Goal: Task Accomplishment & Management: Use online tool/utility

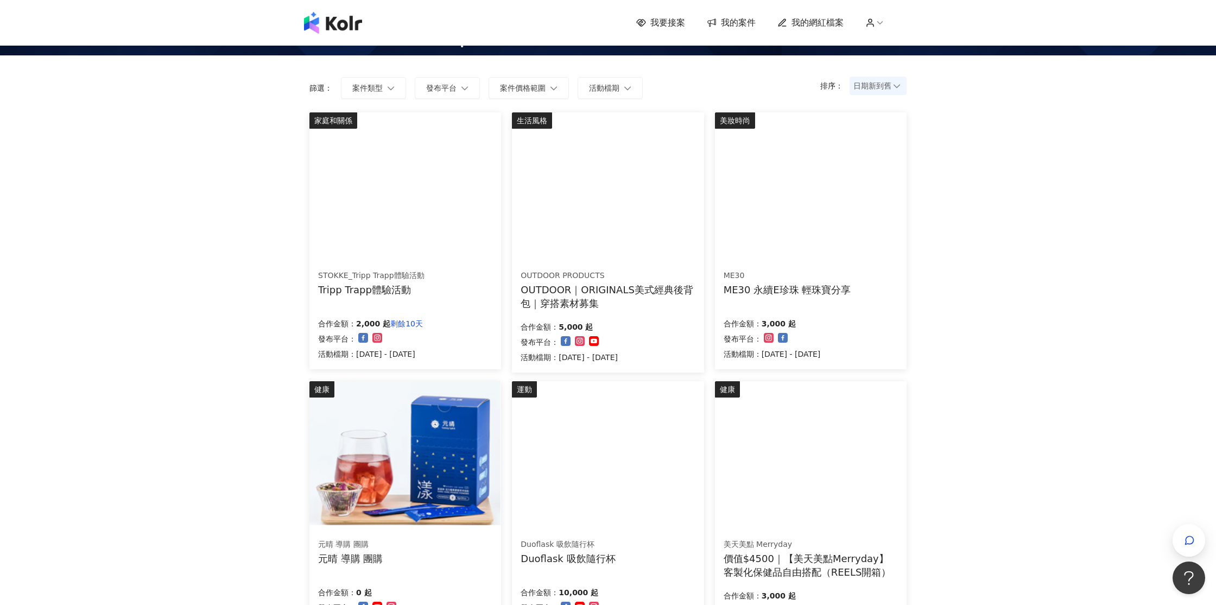
scroll to position [238, 0]
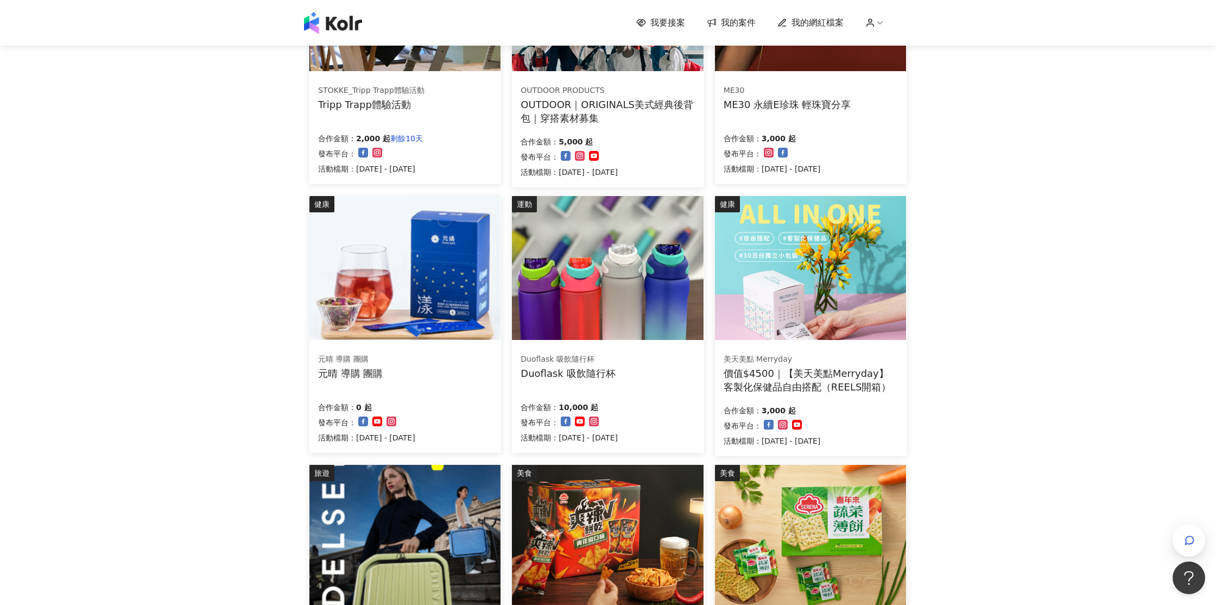
click at [596, 244] on img at bounding box center [607, 268] width 191 height 144
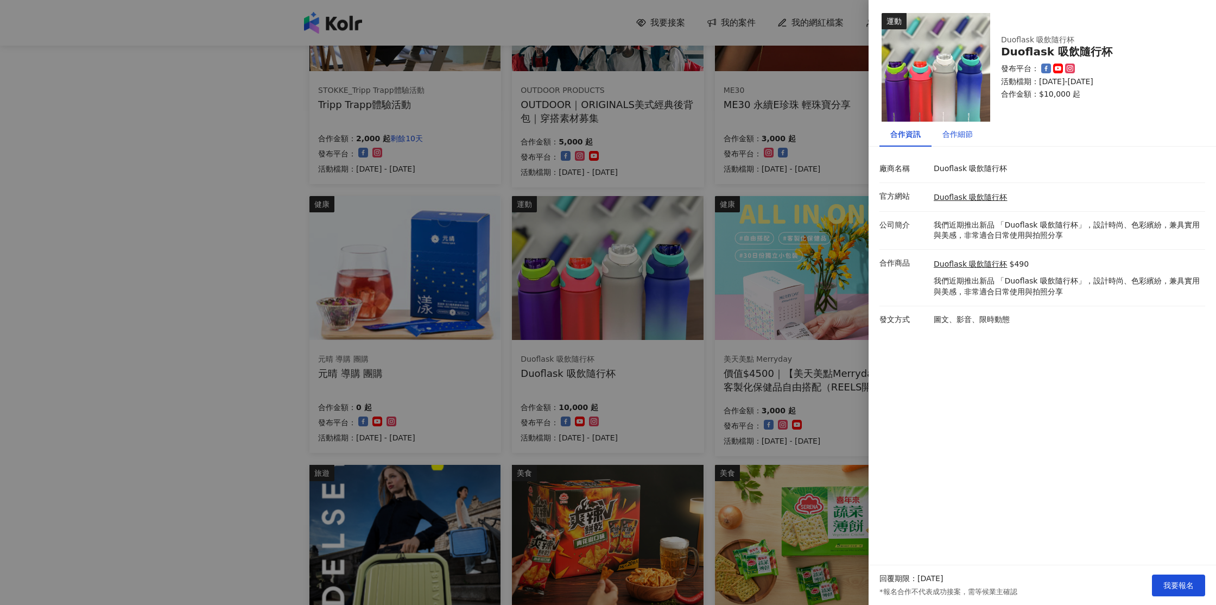
click at [955, 132] on div "合作細節" at bounding box center [957, 134] width 30 height 12
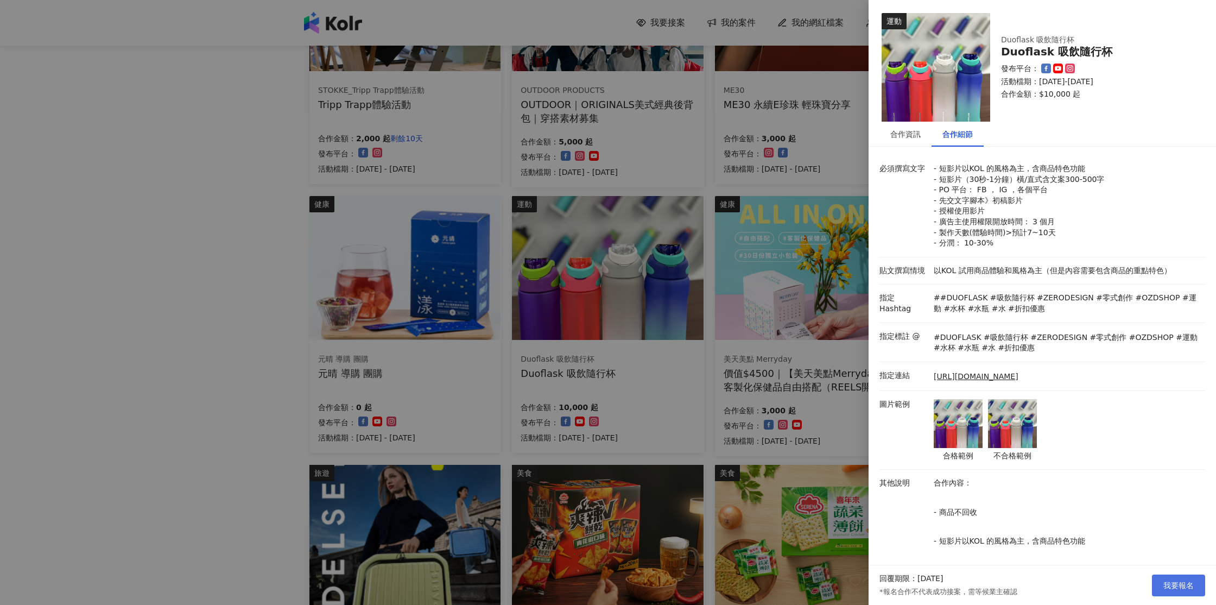
click at [1186, 588] on span "我要報名" at bounding box center [1178, 585] width 30 height 9
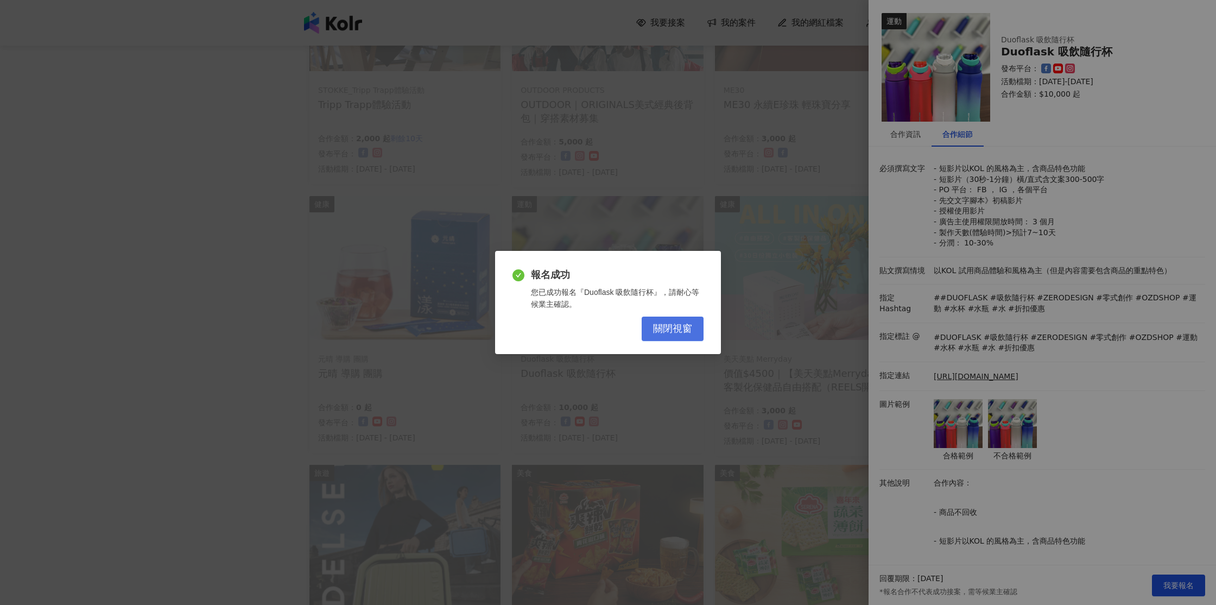
click at [683, 327] on span "關閉視窗" at bounding box center [672, 329] width 39 height 12
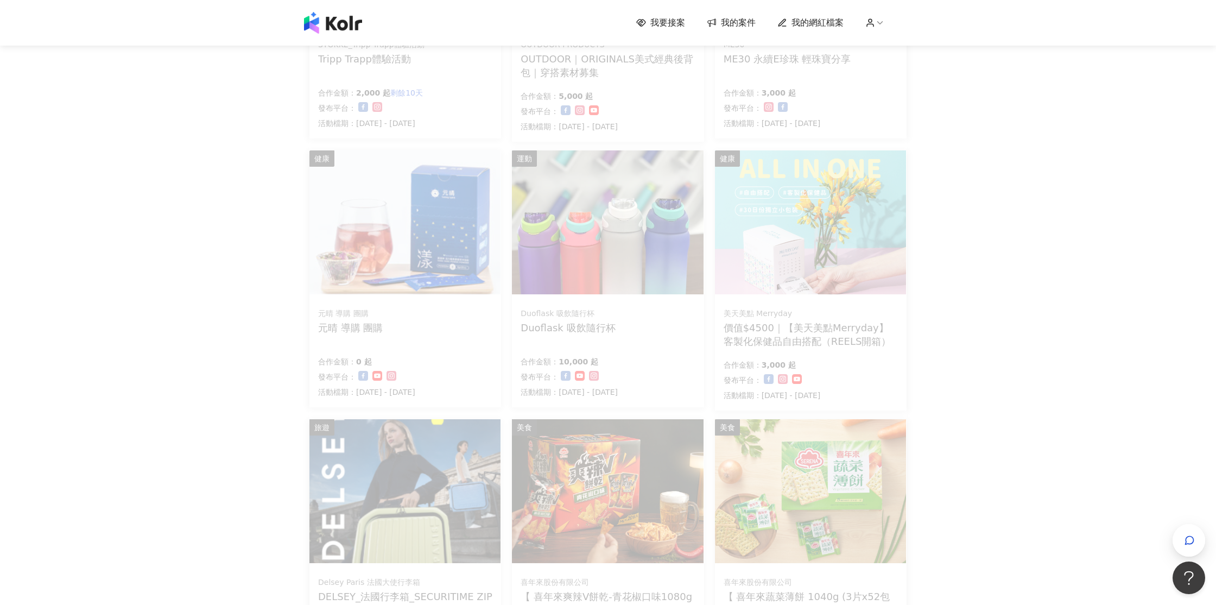
scroll to position [427, 0]
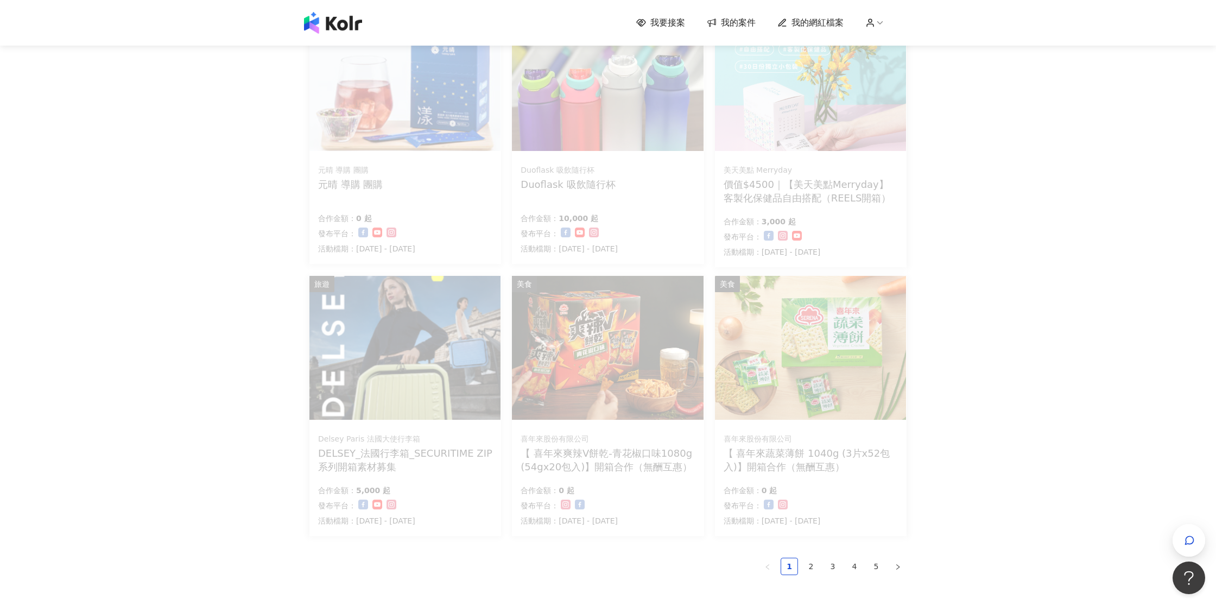
click at [1037, 460] on div "我要接案 我的案件 我的網紅檔案 我要接案 搜尋 排序： 日期新到舊 篩選： 案件類型 發布平台 案件價格範圍 活動檔期 清除 套用 家庭和關係 STOKKE…" at bounding box center [608, 156] width 1216 height 1166
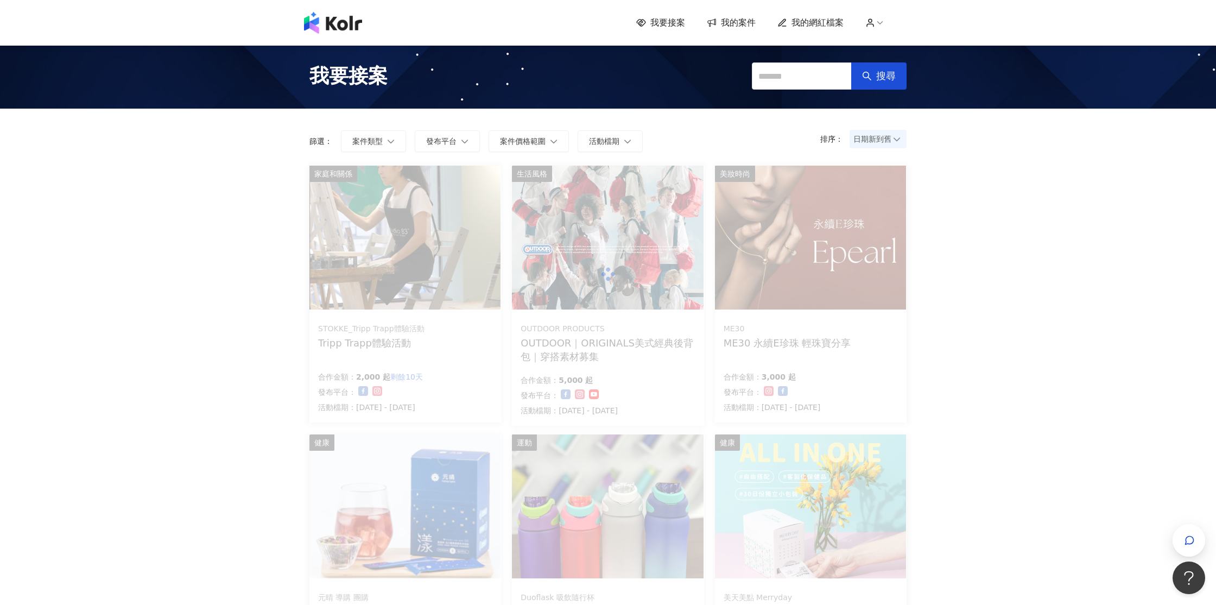
scroll to position [537, 0]
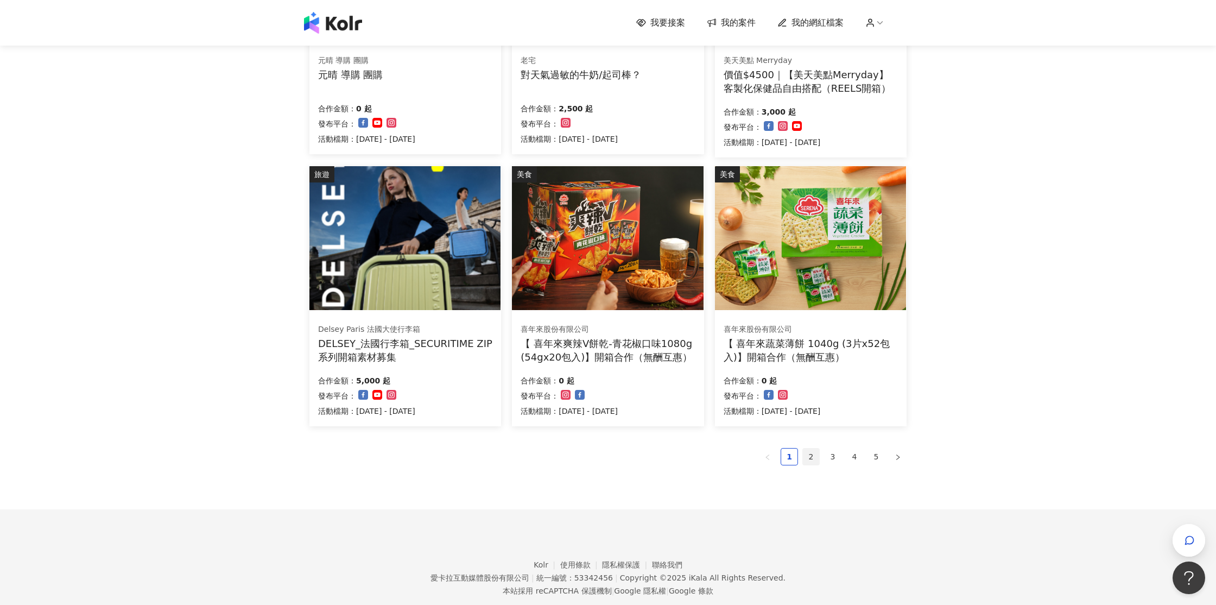
click at [816, 455] on link "2" at bounding box center [811, 456] width 16 height 16
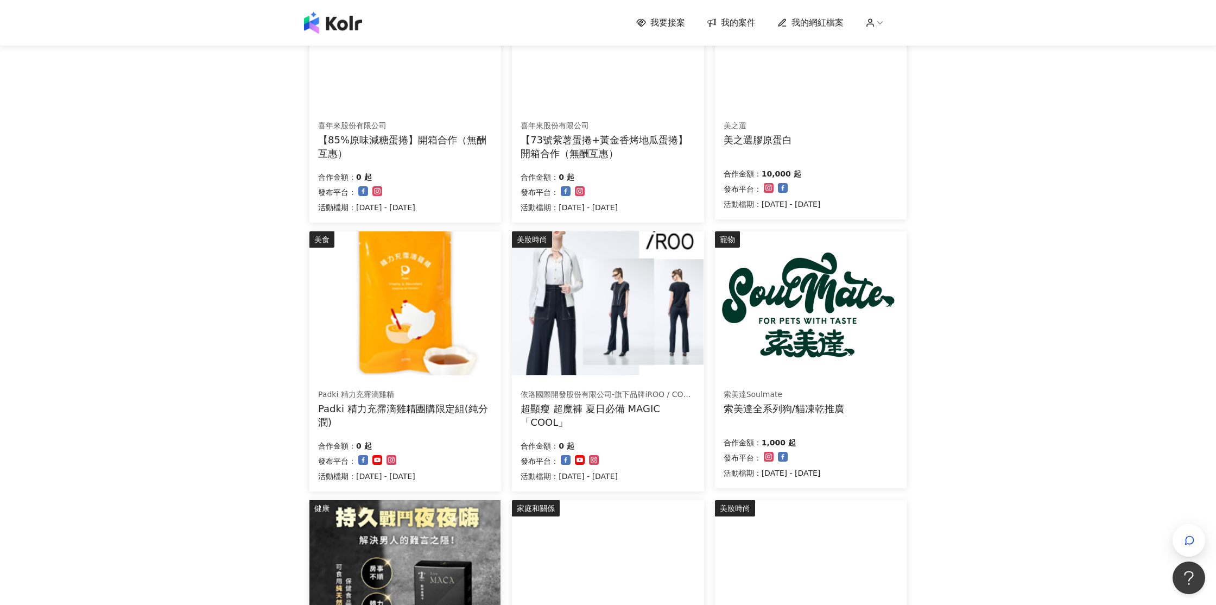
scroll to position [434, 0]
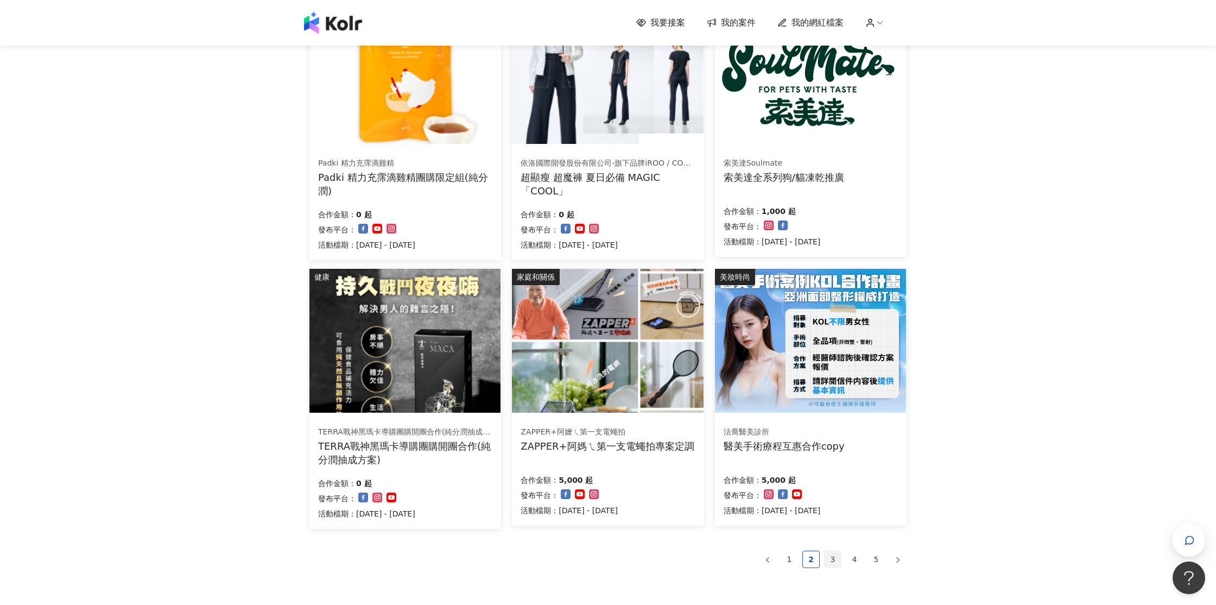
click at [831, 559] on link "3" at bounding box center [832, 559] width 16 height 16
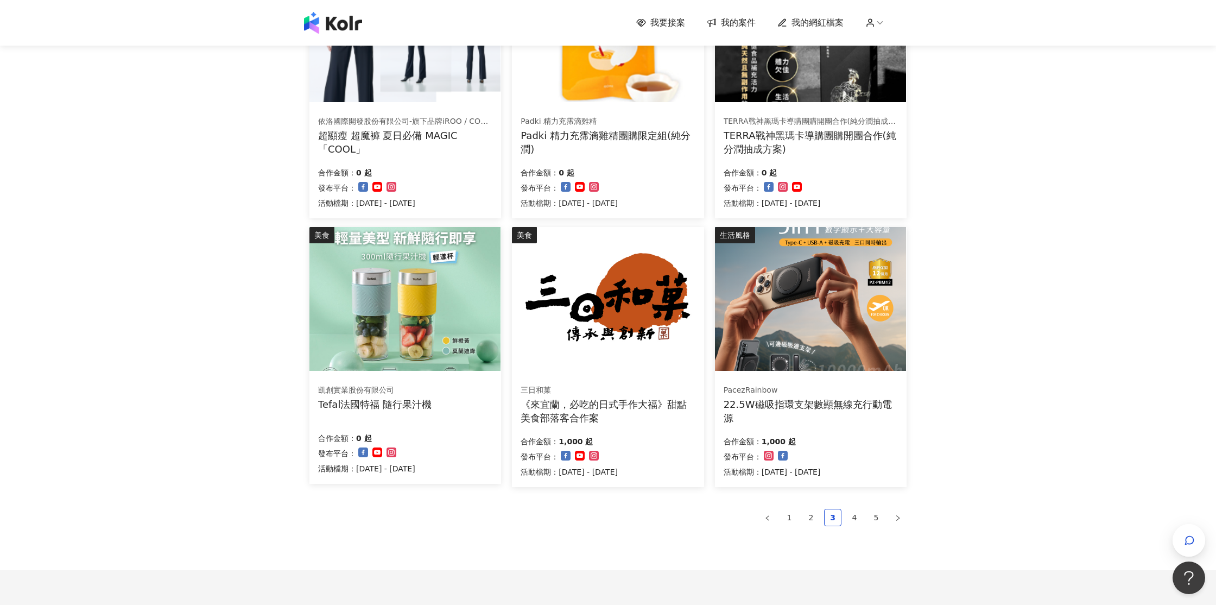
scroll to position [0, 0]
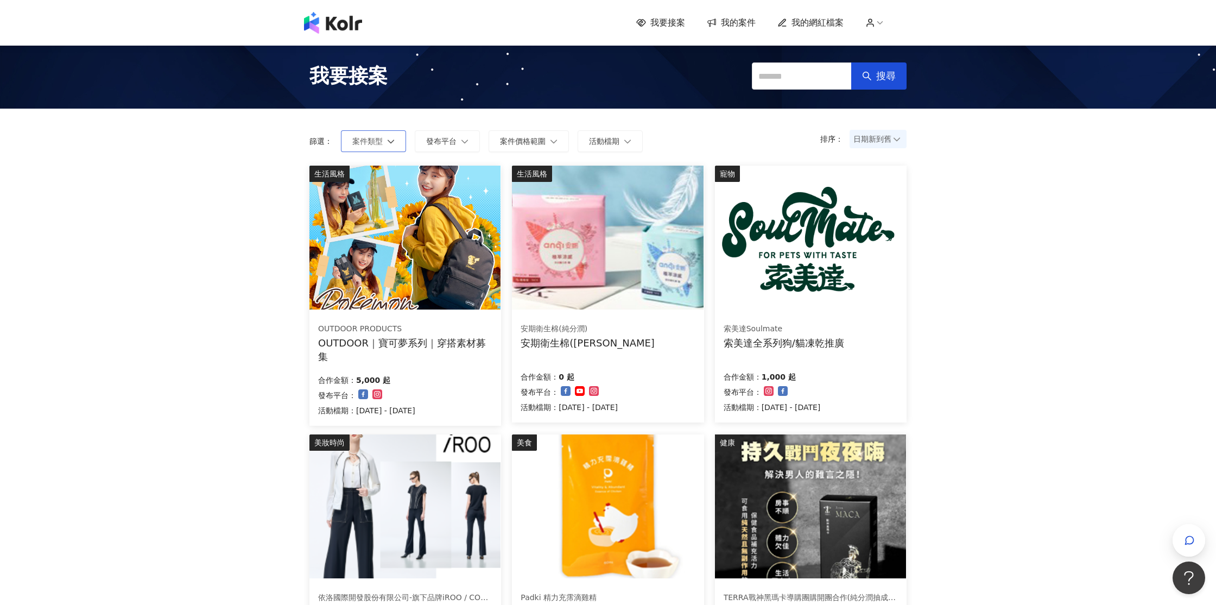
click at [378, 146] on button "案件類型" at bounding box center [373, 141] width 65 height 22
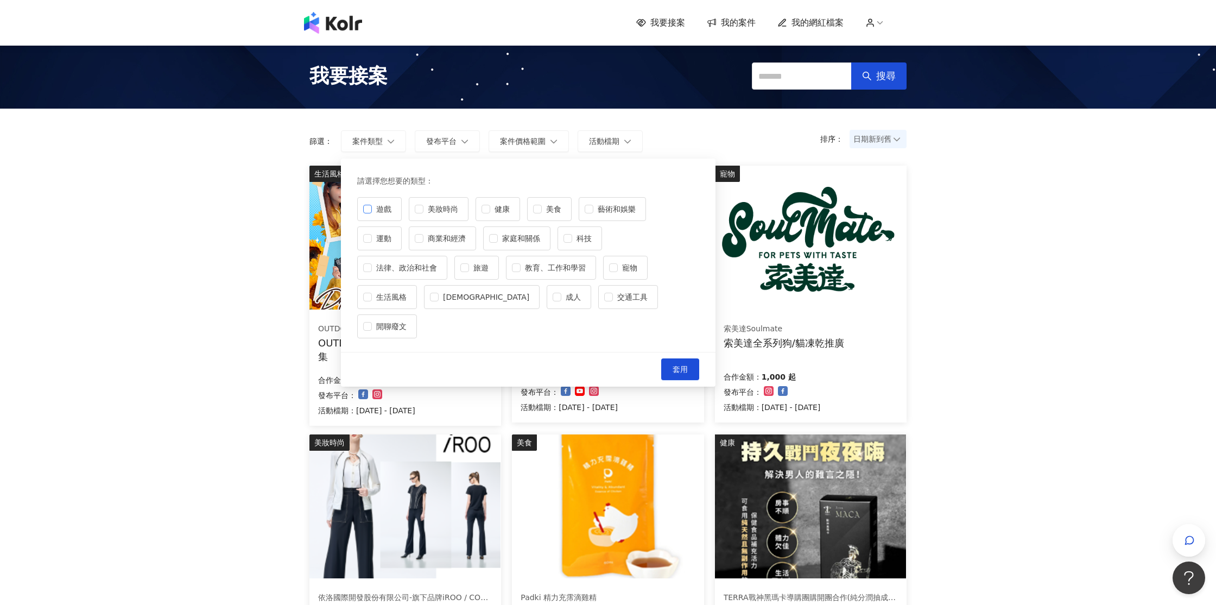
click at [380, 213] on span "遊戲" at bounding box center [384, 209] width 24 height 12
click at [372, 232] on span "運動" at bounding box center [384, 238] width 24 height 12
click at [687, 365] on span "套用" at bounding box center [679, 369] width 15 height 9
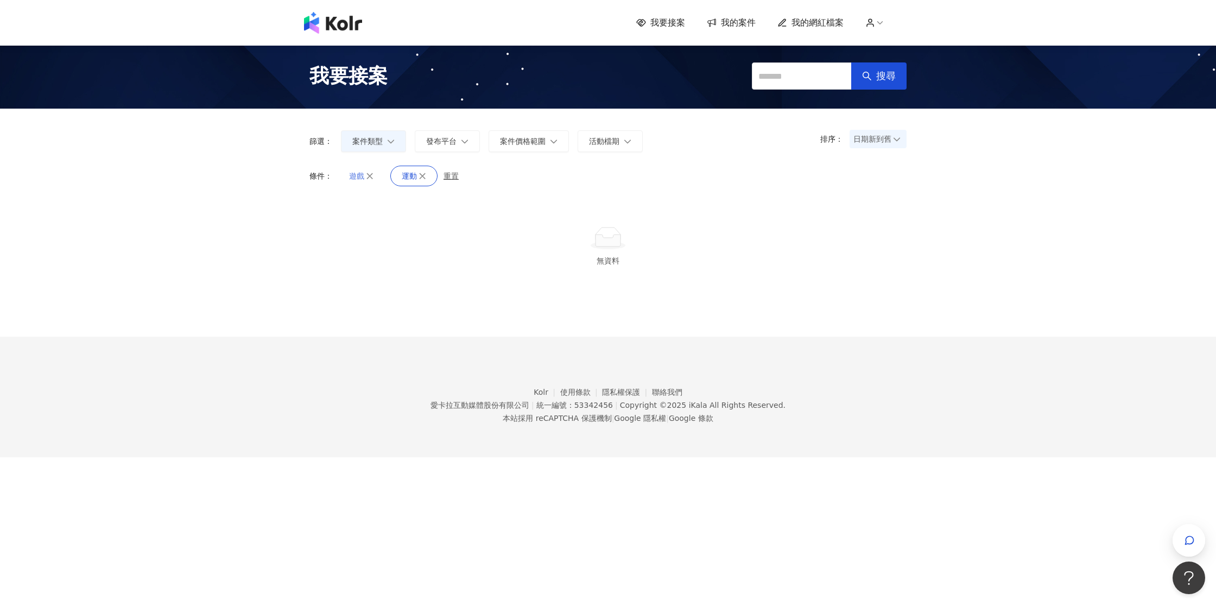
click at [378, 173] on button "遊戲" at bounding box center [361, 176] width 47 height 21
click at [372, 177] on icon "button" at bounding box center [370, 176] width 8 height 8
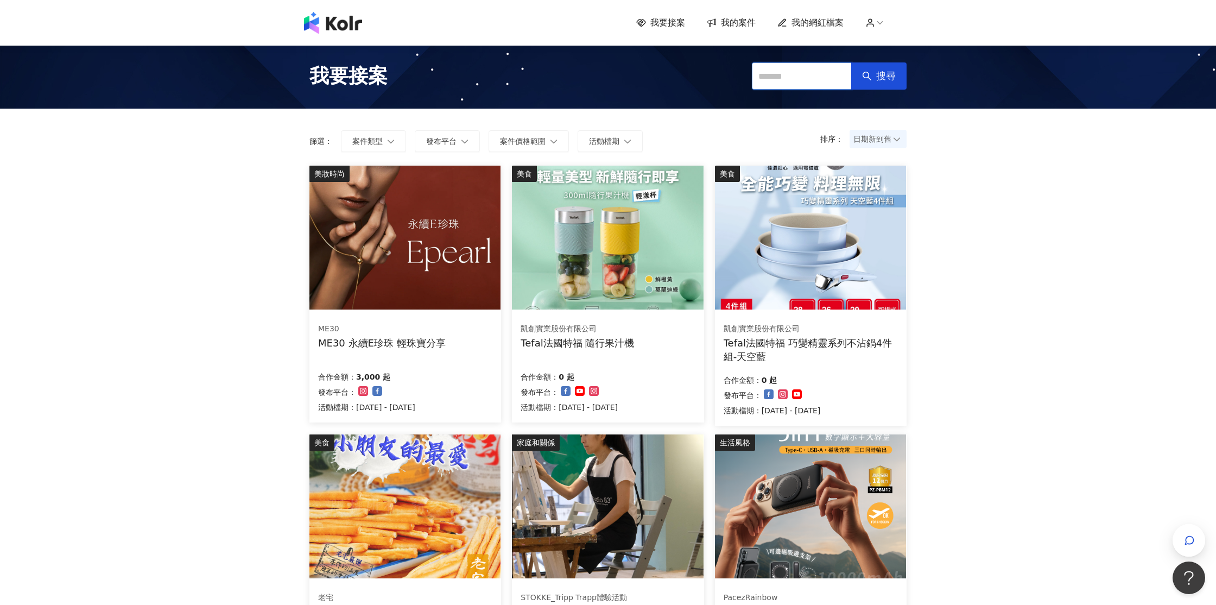
click at [795, 69] on input "text" at bounding box center [802, 75] width 100 height 27
type input "*"
type input "***"
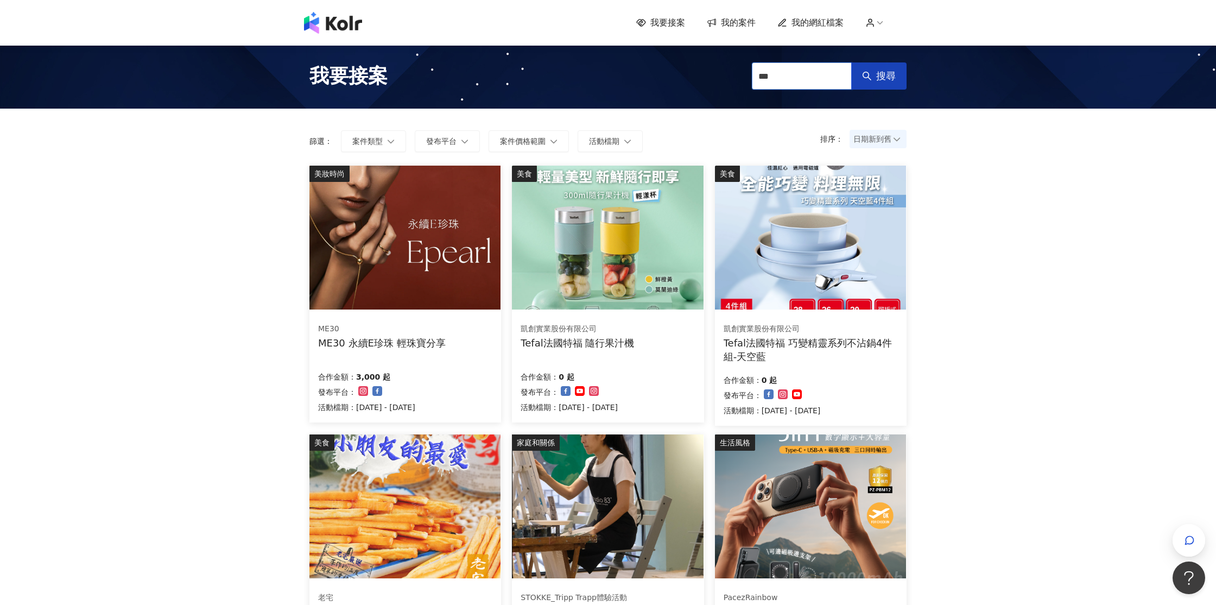
click at [884, 78] on span "搜尋" at bounding box center [886, 76] width 20 height 12
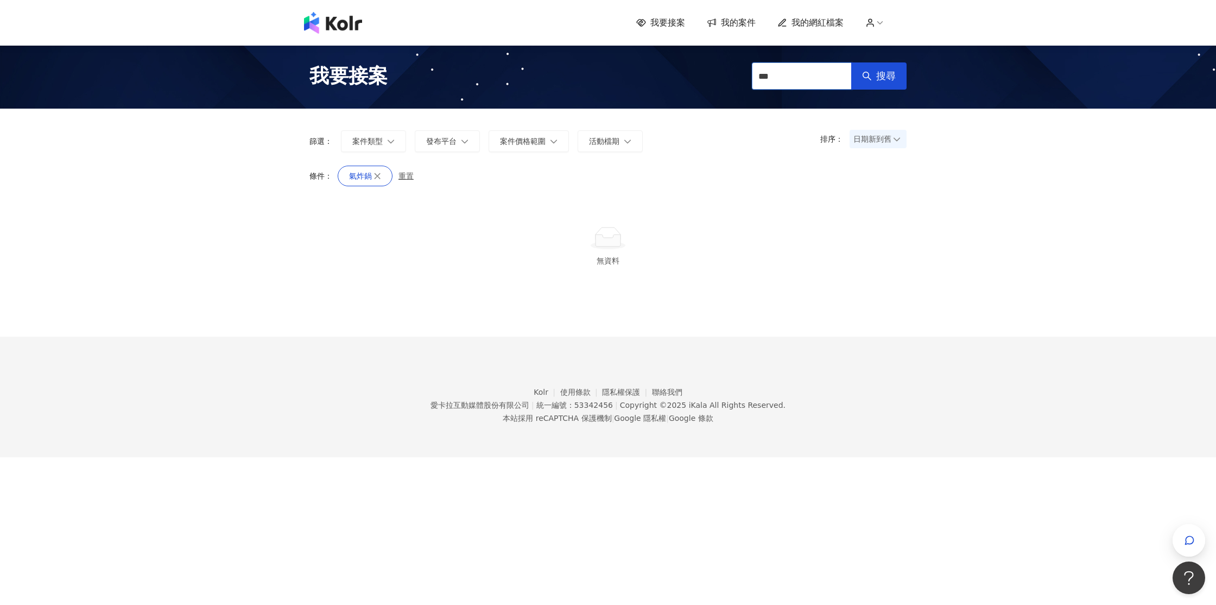
click at [803, 78] on input "***" at bounding box center [802, 75] width 100 height 27
type input "**"
click at [806, 67] on input "**" at bounding box center [802, 75] width 100 height 27
click at [805, 77] on input "**" at bounding box center [802, 75] width 100 height 27
type input "*"
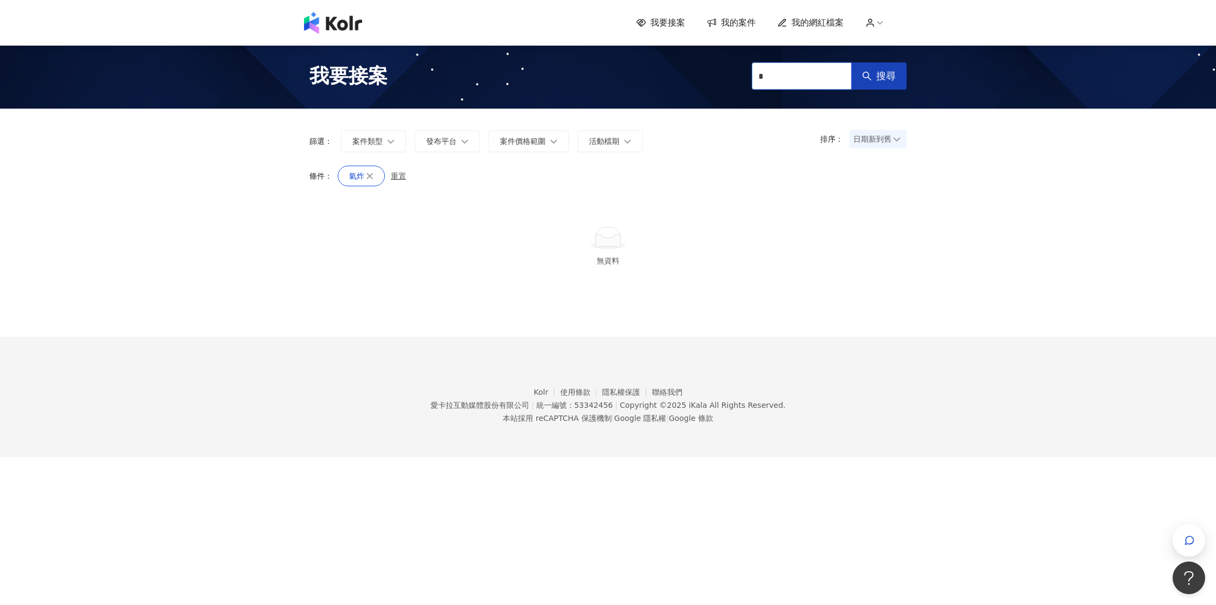
click at [874, 74] on button "搜尋" at bounding box center [878, 75] width 55 height 27
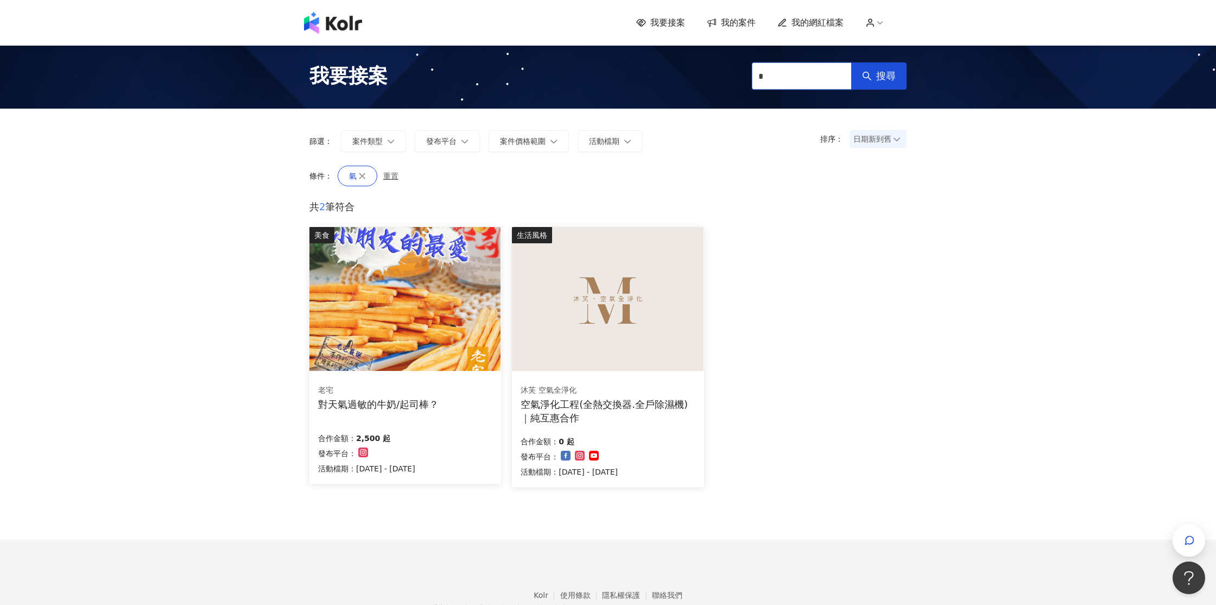
click at [777, 73] on input "*" at bounding box center [802, 75] width 100 height 27
click at [877, 79] on span "搜尋" at bounding box center [886, 76] width 20 height 12
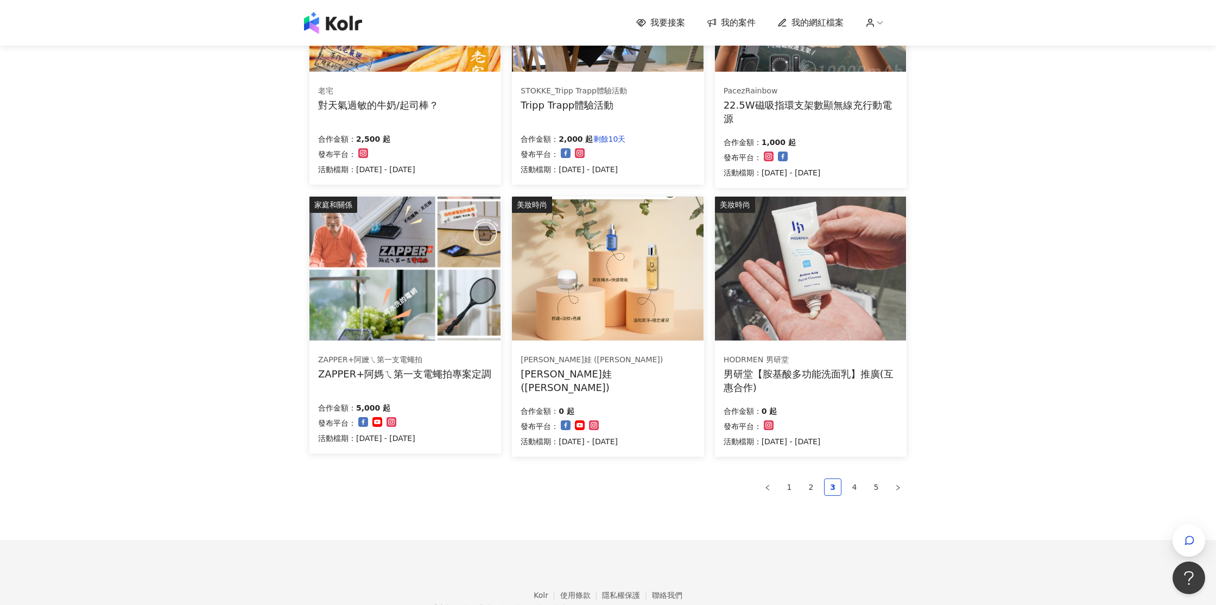
scroll to position [561, 0]
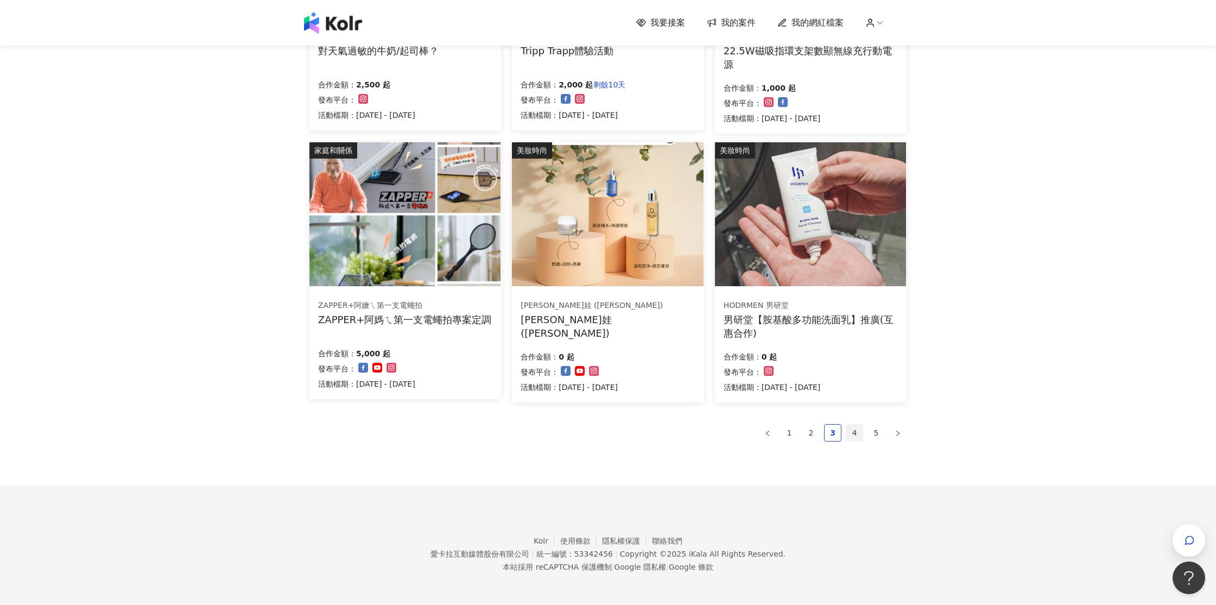
click at [849, 431] on link "4" at bounding box center [854, 432] width 16 height 16
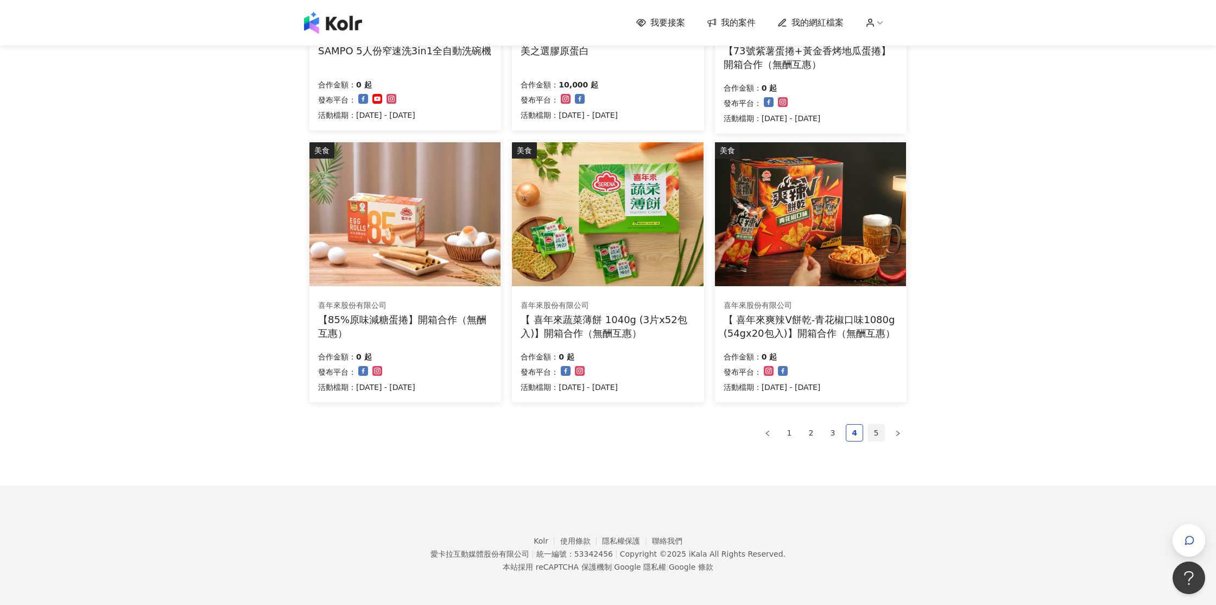
click at [880, 430] on link "5" at bounding box center [876, 432] width 16 height 16
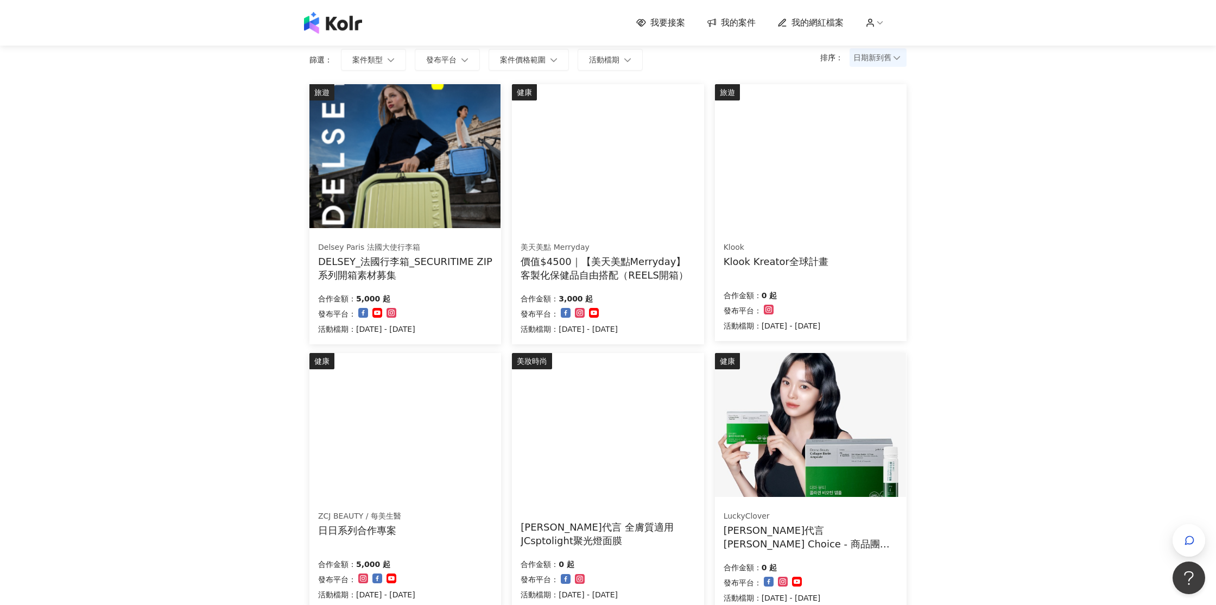
scroll to position [11, 0]
